Goal: Find specific page/section: Find specific page/section

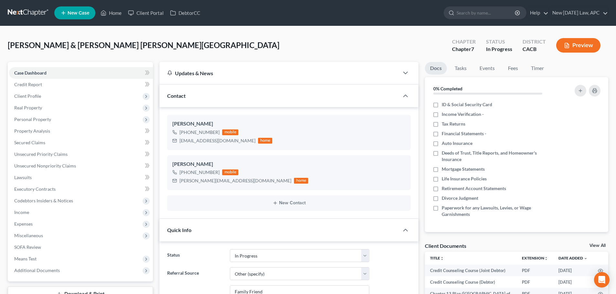
select select "5"
select select "6"
click at [5, 11] on nav "Home New Case Client Portal DebtorCC New Tomorrow Law, APC shalah@newtomorrowla…" at bounding box center [308, 13] width 616 height 26
drag, startPoint x: 11, startPoint y: 12, endPoint x: 20, endPoint y: 14, distance: 9.2
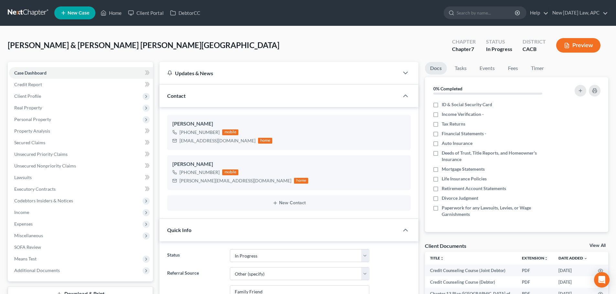
click at [11, 13] on link at bounding box center [28, 13] width 41 height 12
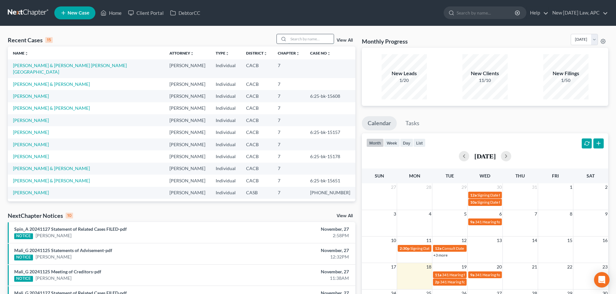
click at [321, 35] on input "search" at bounding box center [310, 38] width 45 height 9
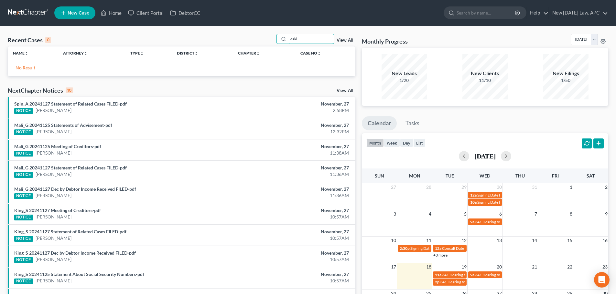
type input "eakl"
click at [339, 39] on link "View All" at bounding box center [344, 40] width 16 height 5
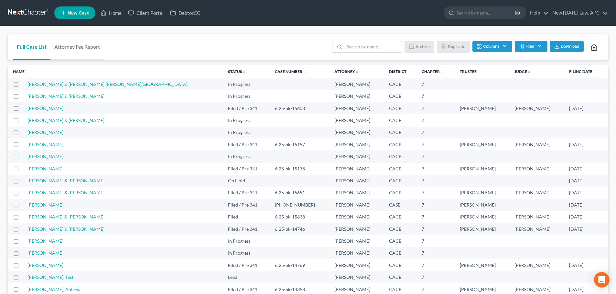
click at [522, 46] on icon "button" at bounding box center [521, 46] width 5 height 5
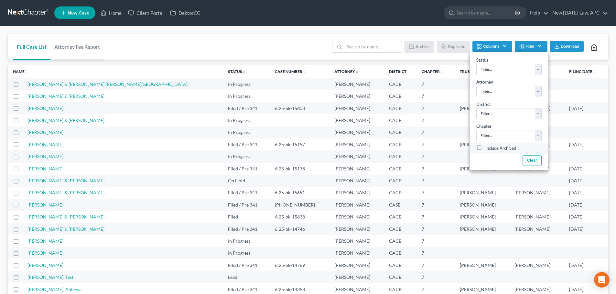
click at [485, 148] on label "Include Archived" at bounding box center [500, 149] width 31 height 8
click at [488, 148] on input "Include Archived" at bounding box center [490, 147] width 4 height 4
checkbox input "true"
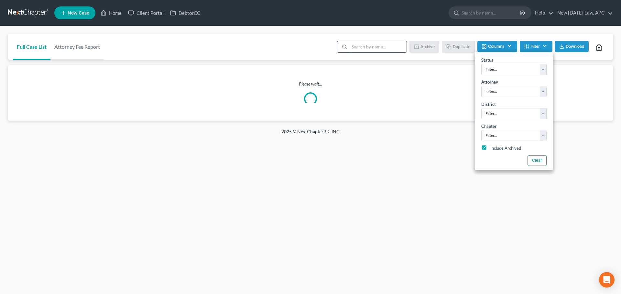
click at [363, 47] on input "search" at bounding box center [377, 46] width 57 height 11
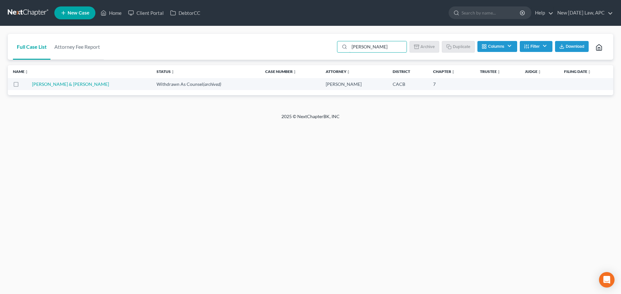
type input "[PERSON_NAME]"
drag, startPoint x: 23, startPoint y: 15, endPoint x: 97, endPoint y: 2, distance: 74.4
click at [23, 15] on link at bounding box center [28, 13] width 41 height 12
